Goal: Task Accomplishment & Management: Manage account settings

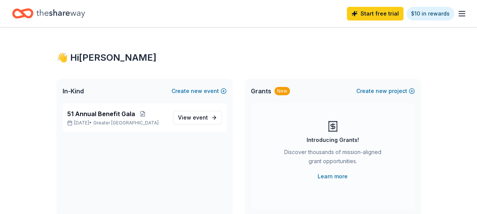
click at [464, 11] on icon "button" at bounding box center [462, 13] width 9 height 9
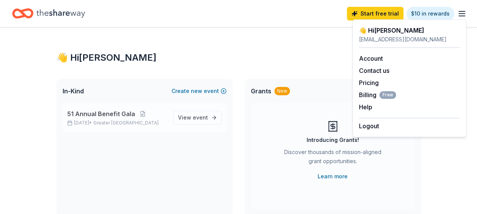
click at [94, 125] on p "[DATE] • Greater [GEOGRAPHIC_DATA]" at bounding box center [117, 123] width 100 height 6
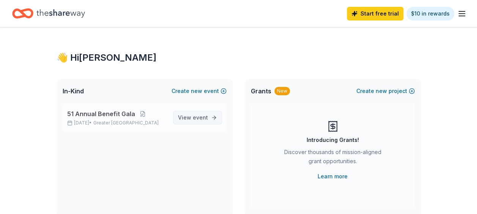
click at [198, 118] on span "event" at bounding box center [200, 117] width 15 height 6
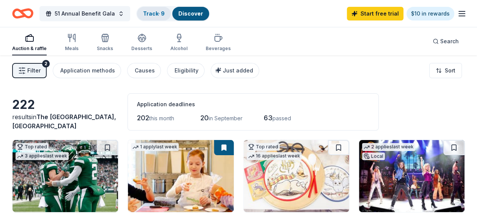
click at [143, 13] on link "Track · 9" at bounding box center [154, 13] width 22 height 6
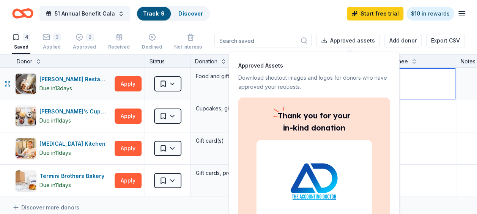
click at [416, 89] on textarea at bounding box center [418, 84] width 74 height 30
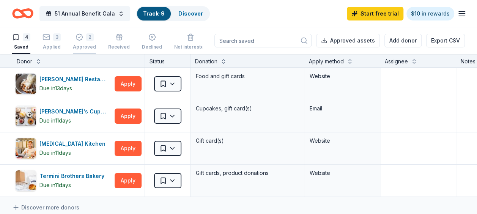
click at [89, 43] on div "2 Approved" at bounding box center [84, 41] width 23 height 17
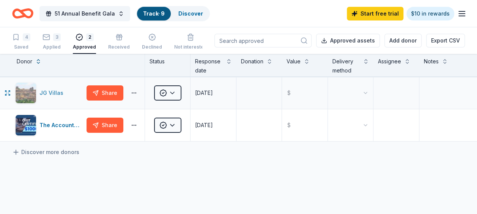
click at [51, 89] on div "JG Villas" at bounding box center [52, 92] width 27 height 9
click at [49, 88] on div "JG Villas" at bounding box center [52, 92] width 27 height 9
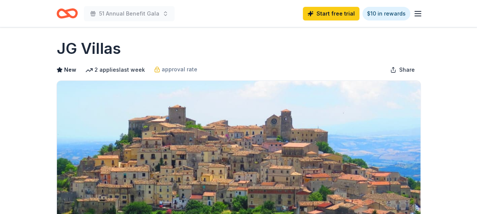
scroll to position [4, 0]
